Goal: Task Accomplishment & Management: Manage account settings

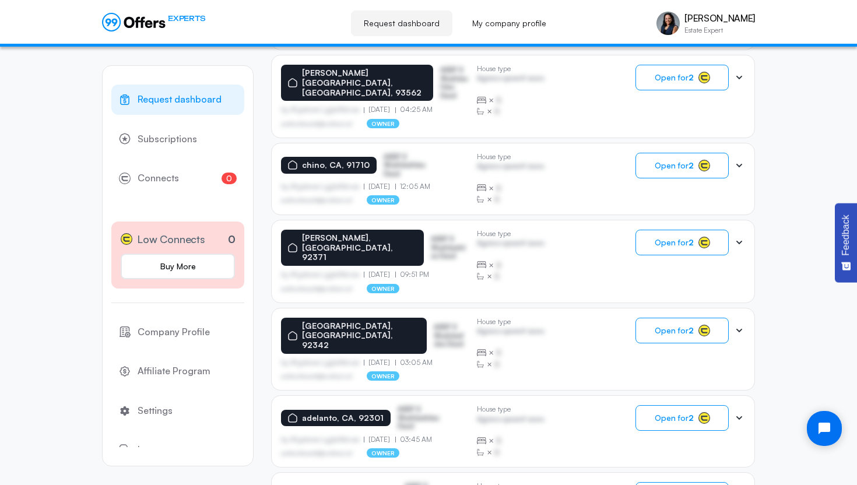
scroll to position [682, 0]
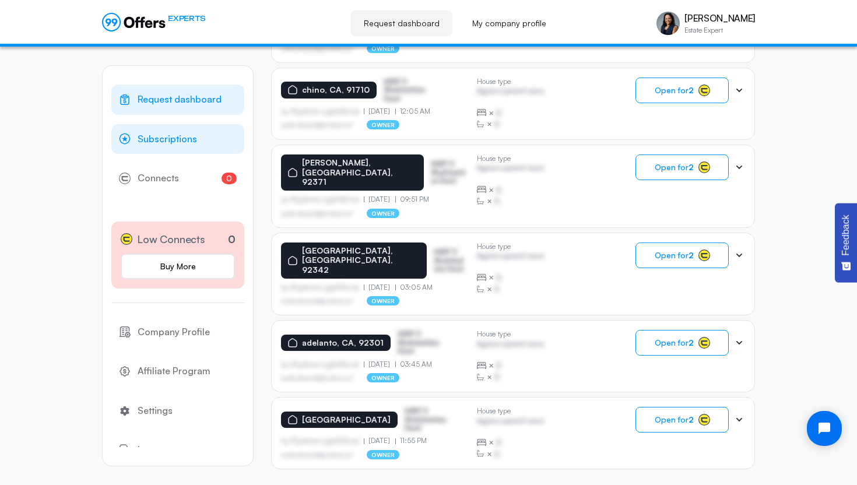
click at [161, 137] on span "Subscriptions" at bounding box center [167, 139] width 59 height 15
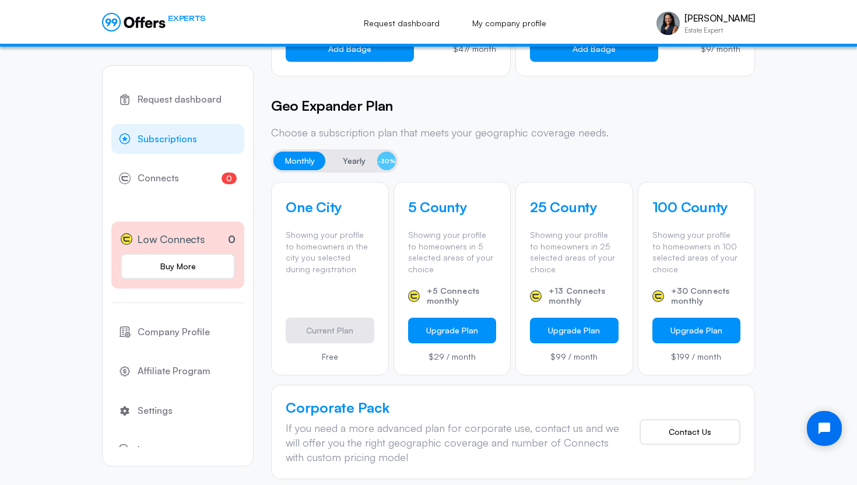
scroll to position [339, 0]
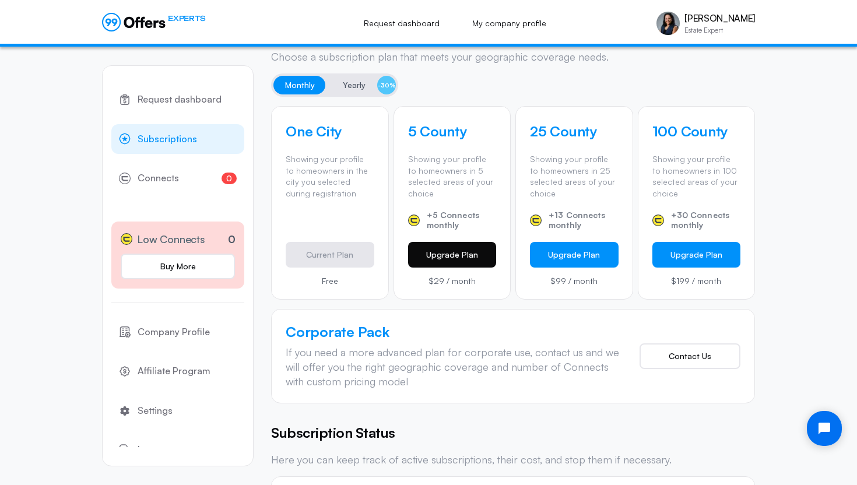
click at [411, 260] on button "Upgrade Plan" at bounding box center [452, 255] width 89 height 26
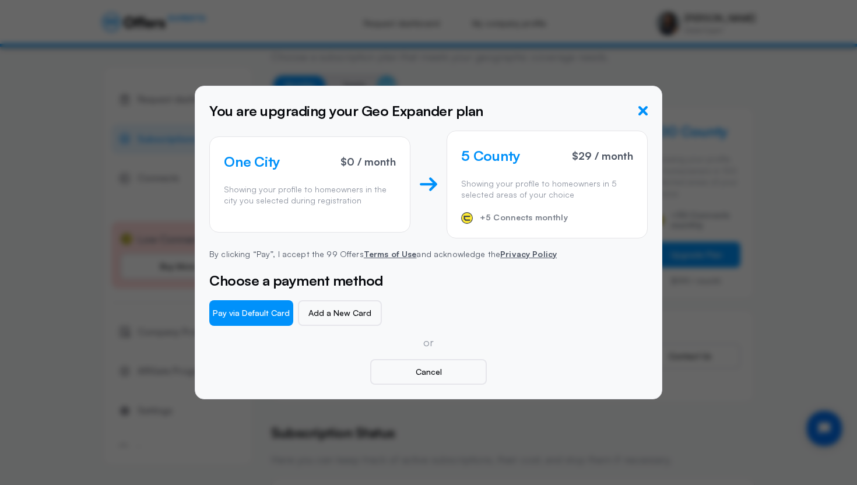
click at [644, 113] on icon "button" at bounding box center [642, 110] width 9 height 9
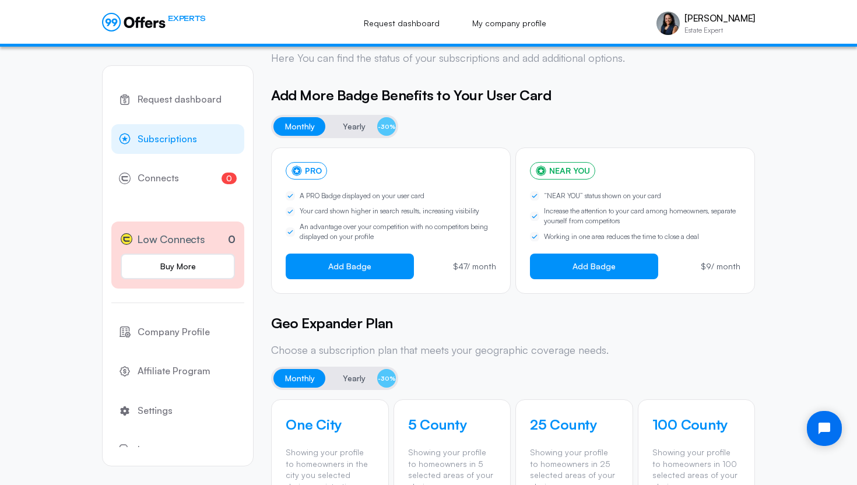
scroll to position [0, 0]
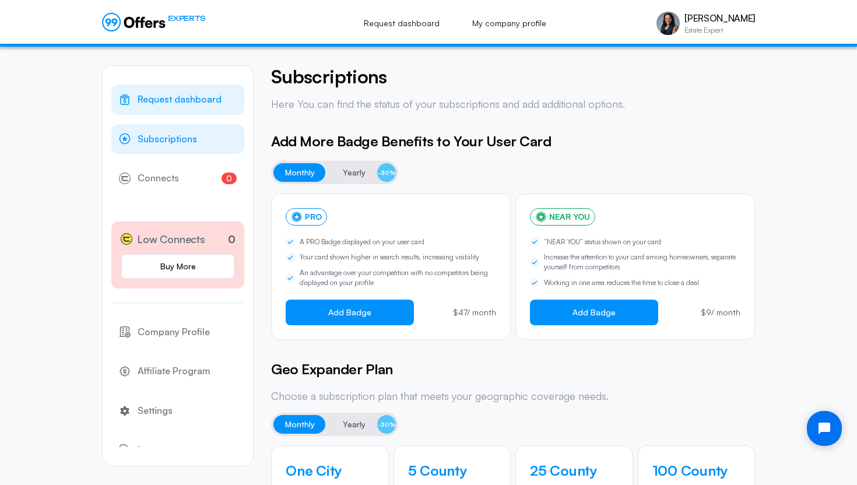
click at [177, 104] on span "Request dashboard" at bounding box center [180, 99] width 84 height 15
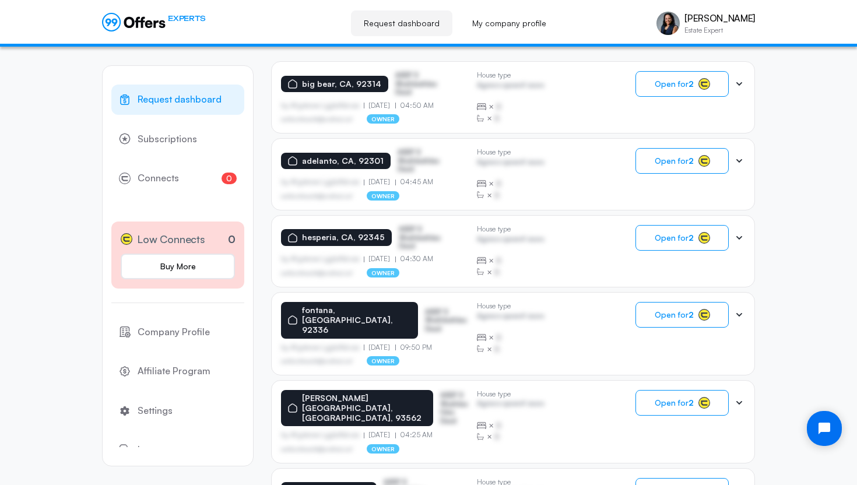
scroll to position [282, 0]
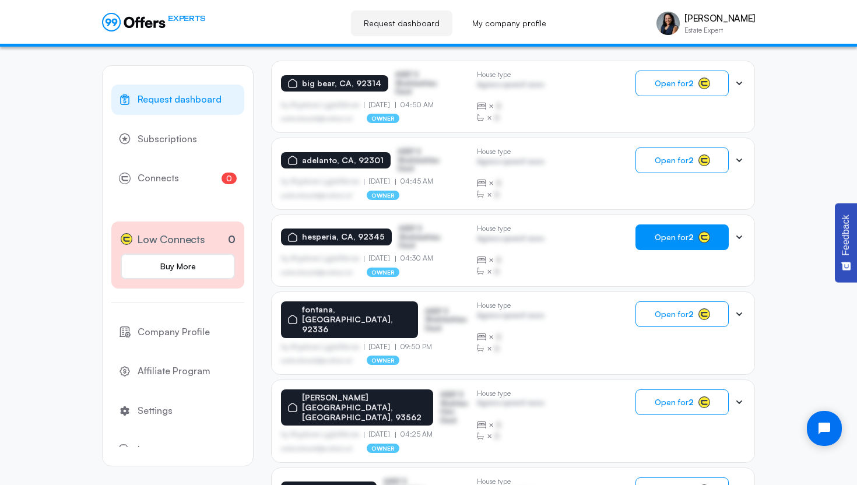
click at [671, 240] on span "Open for 2" at bounding box center [674, 237] width 39 height 9
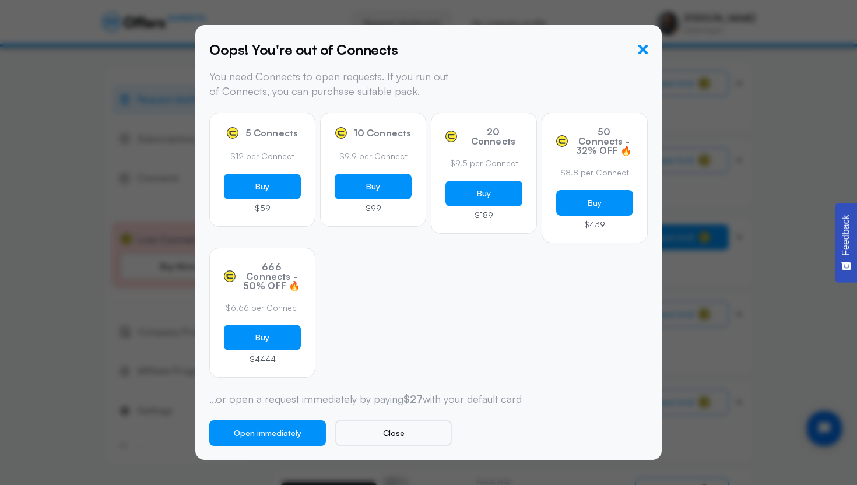
click at [642, 52] on icon "button" at bounding box center [642, 49] width 9 height 9
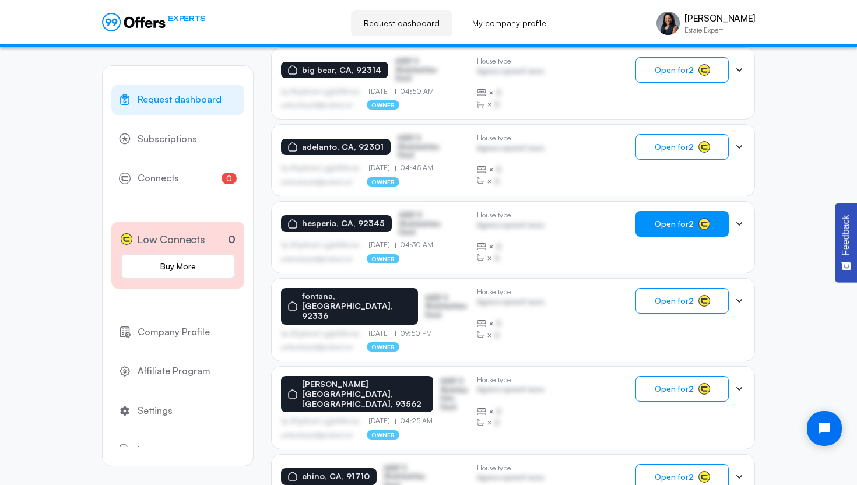
scroll to position [0, 0]
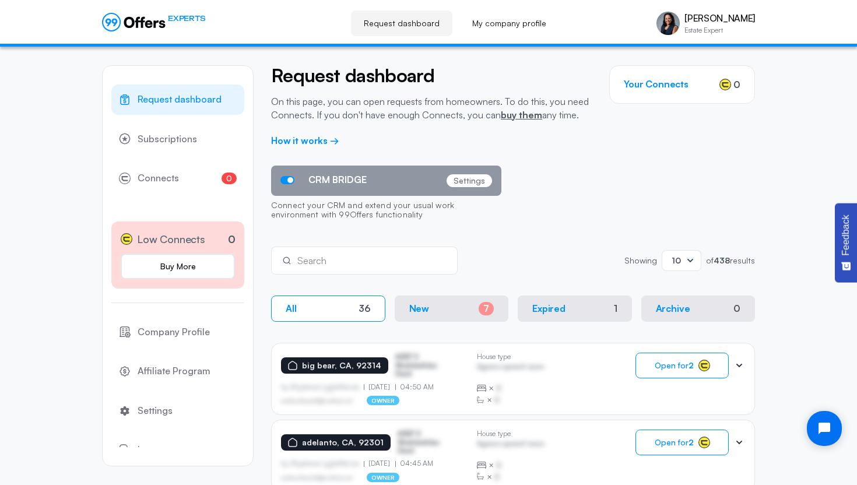
click at [463, 178] on p "Settings" at bounding box center [469, 180] width 45 height 13
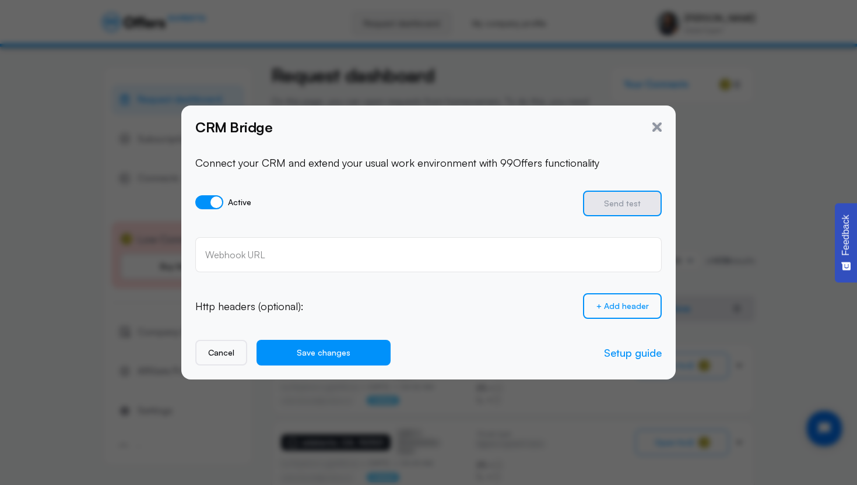
click at [657, 129] on icon "button" at bounding box center [656, 126] width 9 height 9
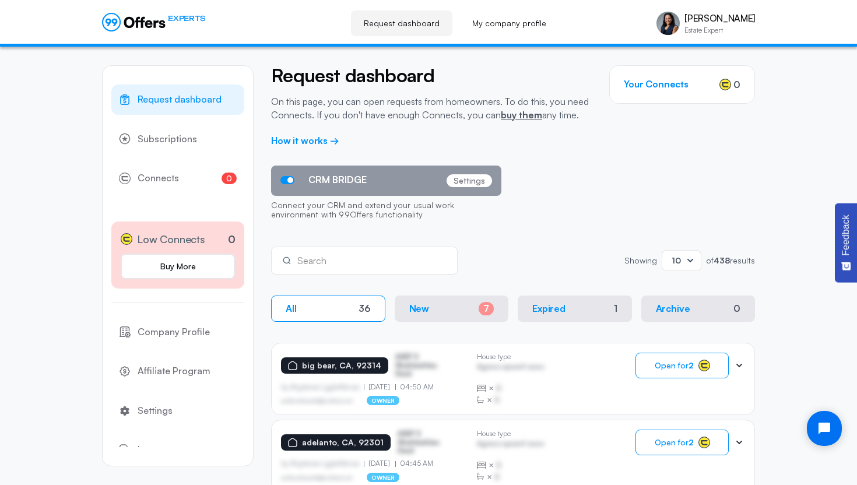
click at [668, 83] on h3 "Your Connects" at bounding box center [656, 84] width 65 height 11
click at [517, 118] on link "buy them" at bounding box center [521, 115] width 41 height 12
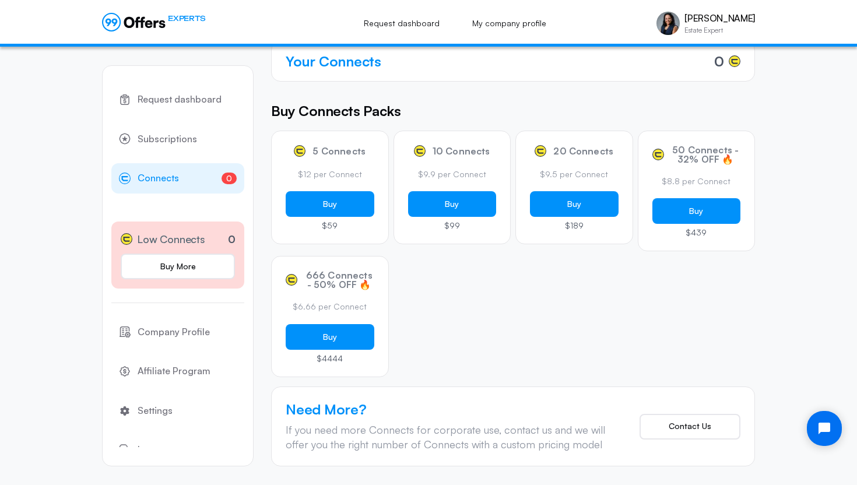
scroll to position [119, 0]
